Goal: Transaction & Acquisition: Purchase product/service

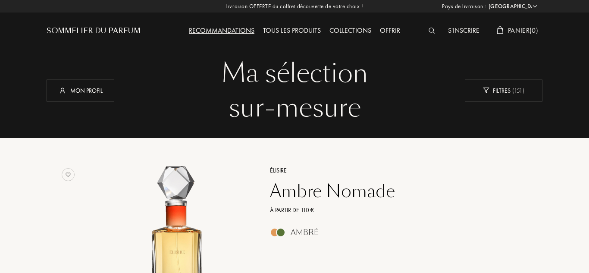
select select "FR"
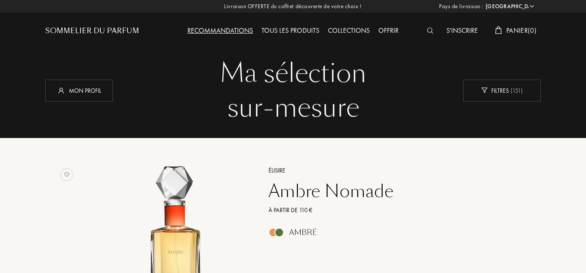
click at [235, 30] on div "Recommandations" at bounding box center [220, 30] width 74 height 11
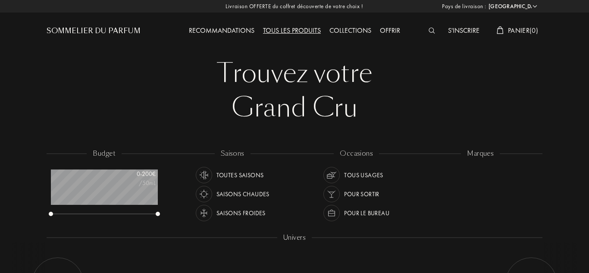
select select "FR"
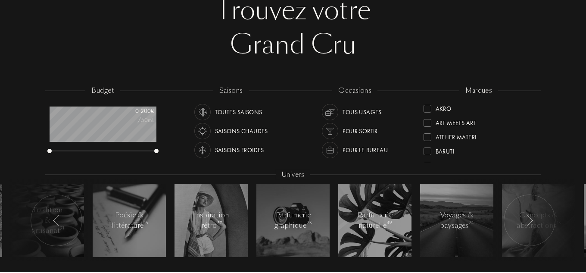
scroll to position [63, 0]
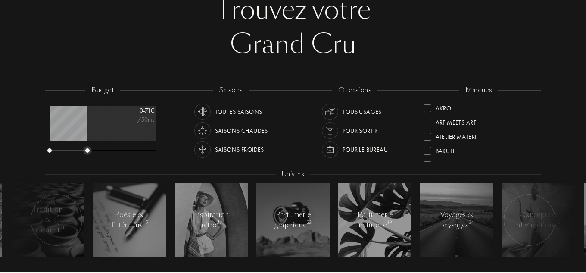
drag, startPoint x: 157, startPoint y: 150, endPoint x: 88, endPoint y: 172, distance: 72.5
click at [88, 172] on div "budget 0 - 71 € /50mL saisons Toutes saisons Saisons chaudes Saisons froides oc…" at bounding box center [293, 177] width 496 height 185
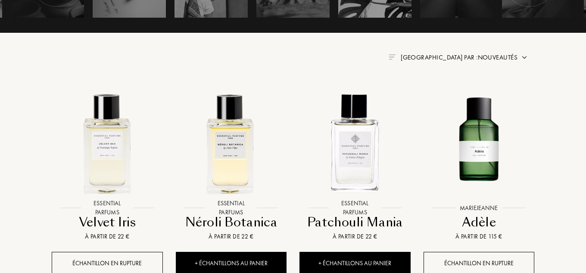
drag, startPoint x: 582, startPoint y: 106, endPoint x: 589, endPoint y: 89, distance: 18.4
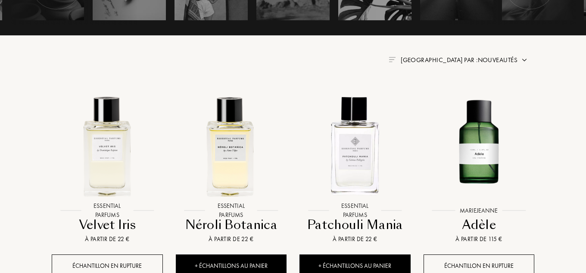
scroll to position [241, 0]
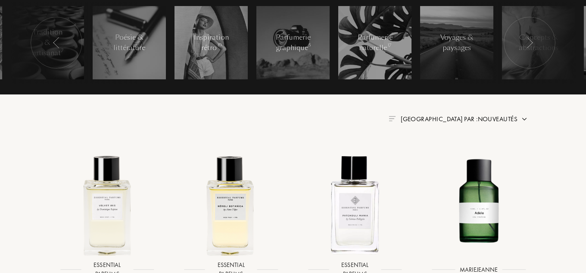
click at [559, 76] on div at bounding box center [512, 43] width 129 height 82
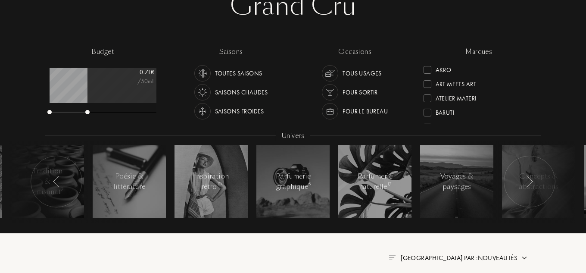
scroll to position [94, 0]
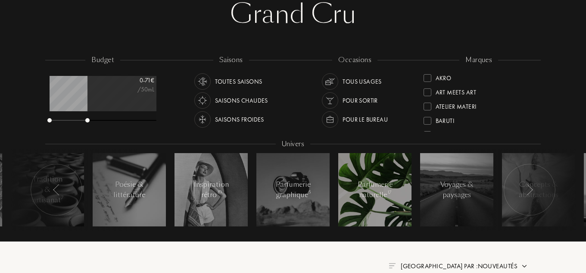
click at [373, 195] on div "Parfumerie naturelle 17" at bounding box center [375, 189] width 37 height 21
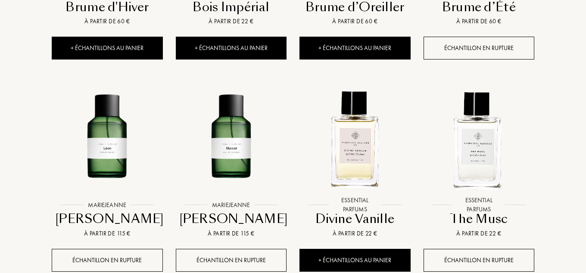
scroll to position [726, 0]
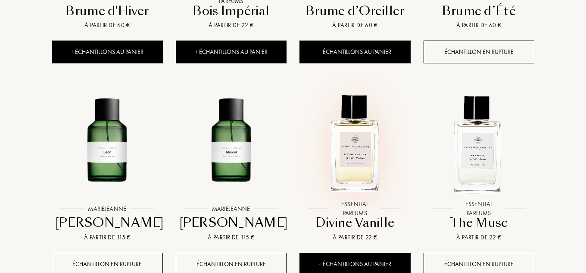
click at [360, 158] on img at bounding box center [355, 144] width 112 height 112
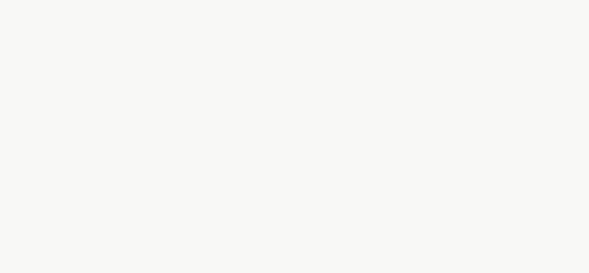
select select "FR"
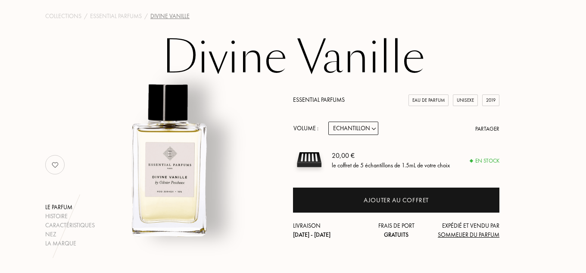
scroll to position [78, 0]
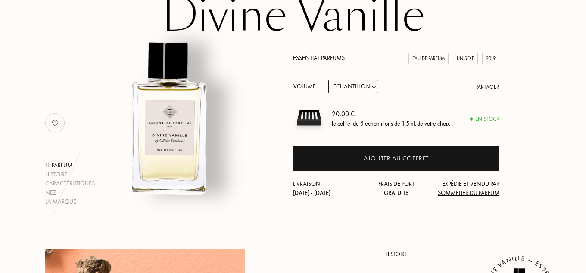
click at [359, 81] on select "Echantillon 10mL 100mL 150mL" at bounding box center [354, 86] width 50 height 13
select select "3"
click at [329, 80] on select "Echantillon 10mL 100mL 150mL" at bounding box center [354, 86] width 50 height 13
select select "3"
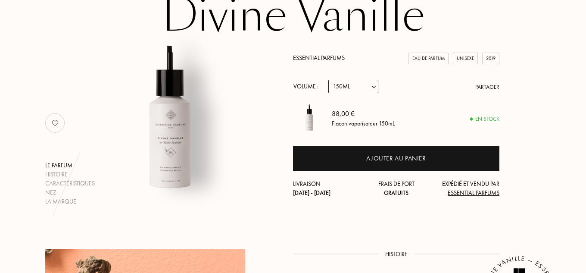
click at [359, 82] on select "Echantillon 10mL 100mL 150mL" at bounding box center [354, 86] width 50 height 13
select select "2"
click at [329, 80] on select "Echantillon 10mL 100mL 150mL" at bounding box center [354, 86] width 50 height 13
select select "2"
